Goal: Communication & Community: Connect with others

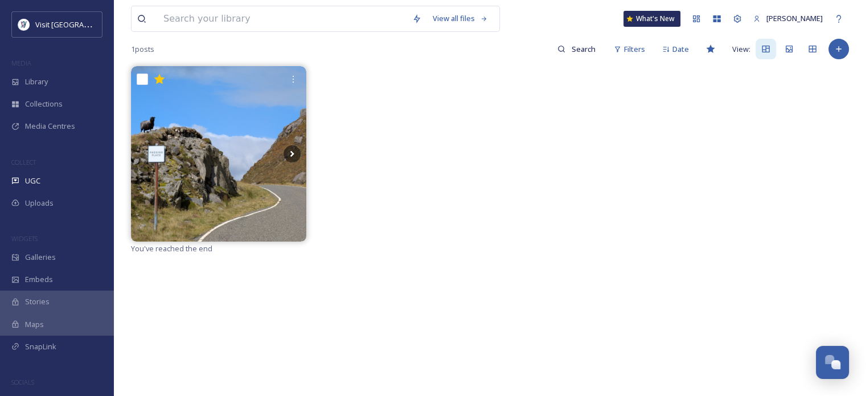
scroll to position [57, 0]
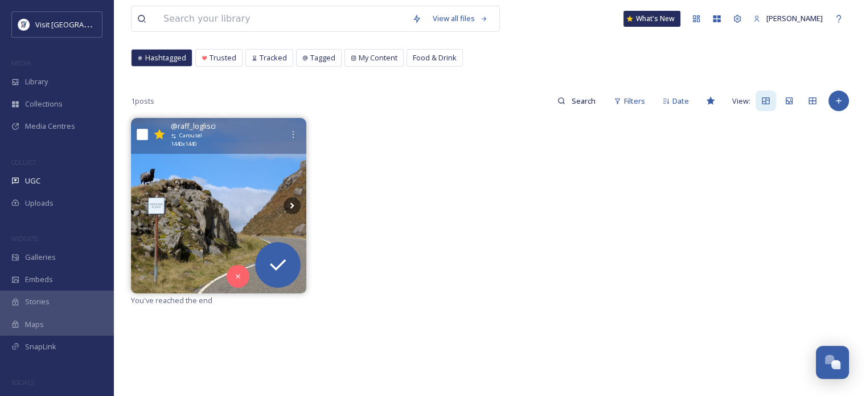
click at [232, 183] on img at bounding box center [218, 205] width 175 height 175
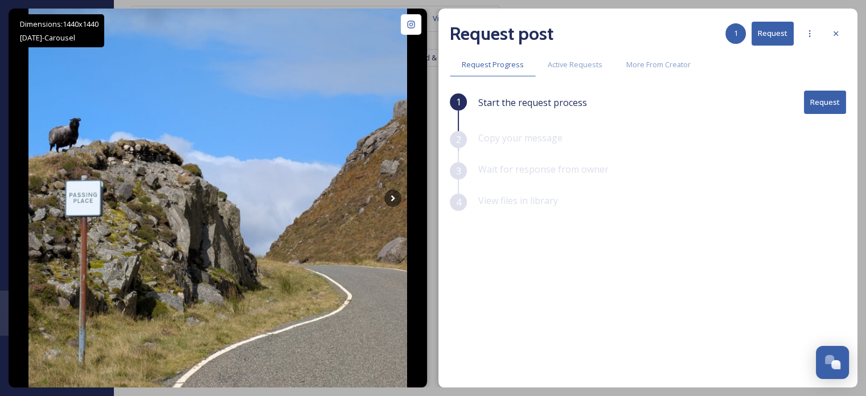
click at [829, 101] on button "Request" at bounding box center [825, 101] width 42 height 23
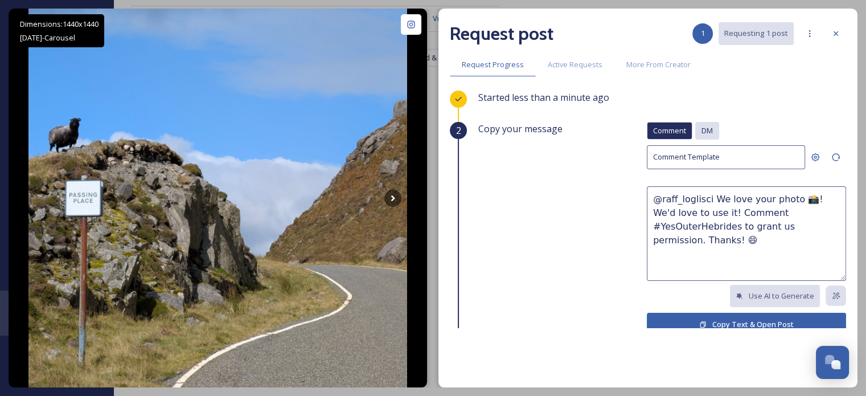
click at [701, 131] on span "DM" at bounding box center [706, 130] width 11 height 11
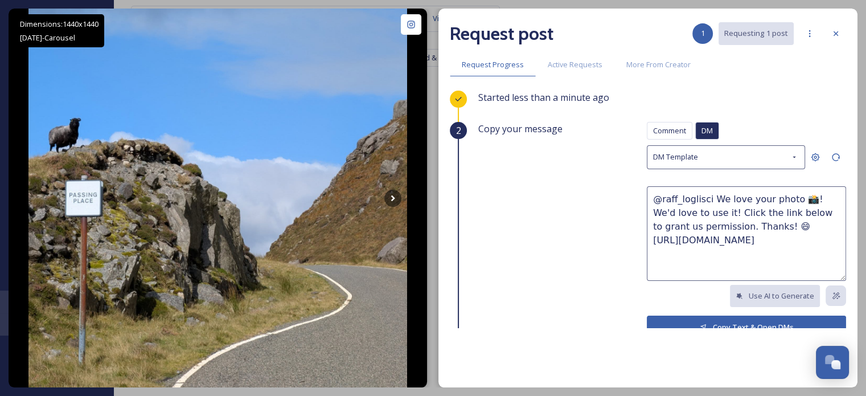
click at [717, 319] on button "Copy Text & Open DMs" at bounding box center [746, 326] width 199 height 23
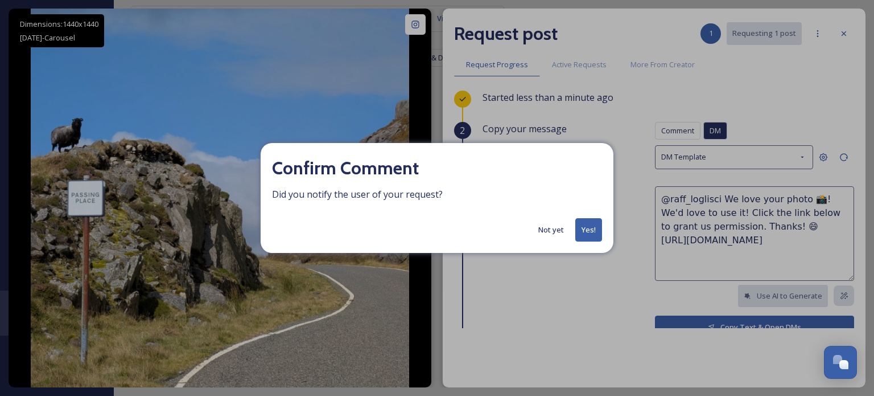
click at [590, 225] on button "Yes!" at bounding box center [588, 229] width 27 height 23
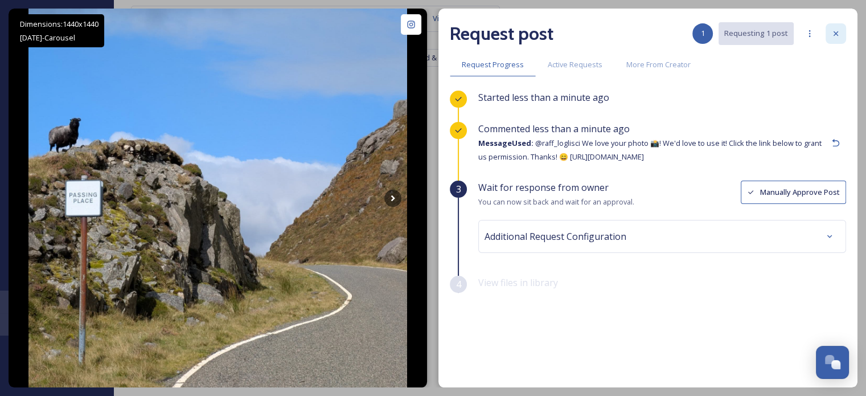
click at [836, 31] on icon at bounding box center [835, 33] width 9 height 9
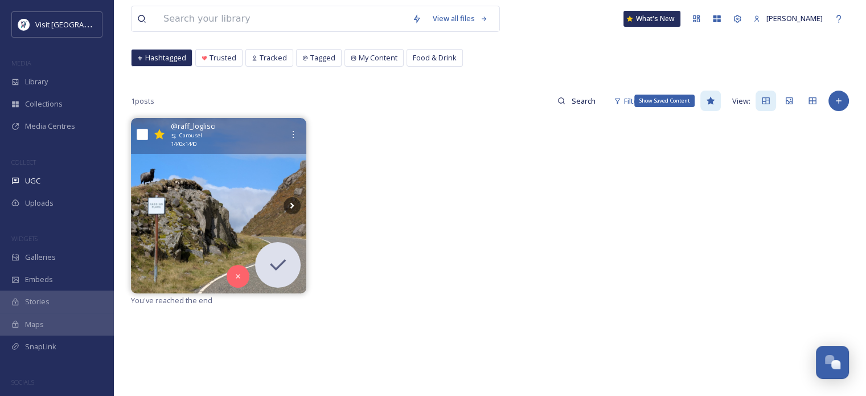
click at [713, 97] on icon at bounding box center [710, 100] width 9 height 9
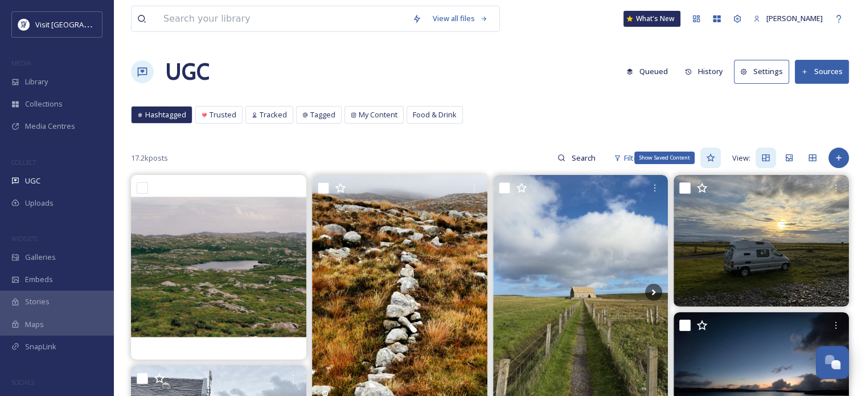
click at [714, 157] on icon at bounding box center [710, 158] width 9 height 8
